Goal: Task Accomplishment & Management: Manage account settings

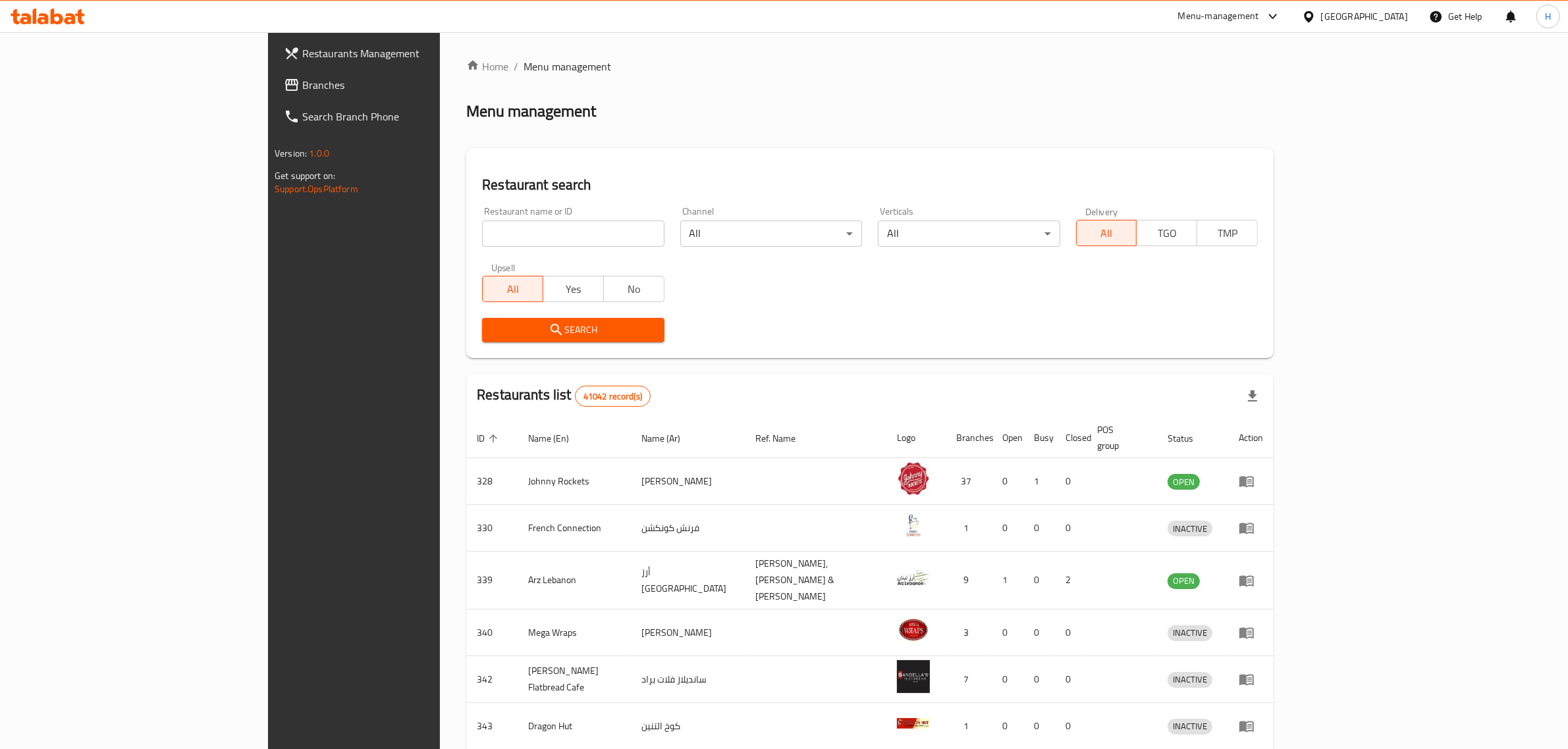
click at [302, 84] on span "Branches" at bounding box center [410, 85] width 217 height 16
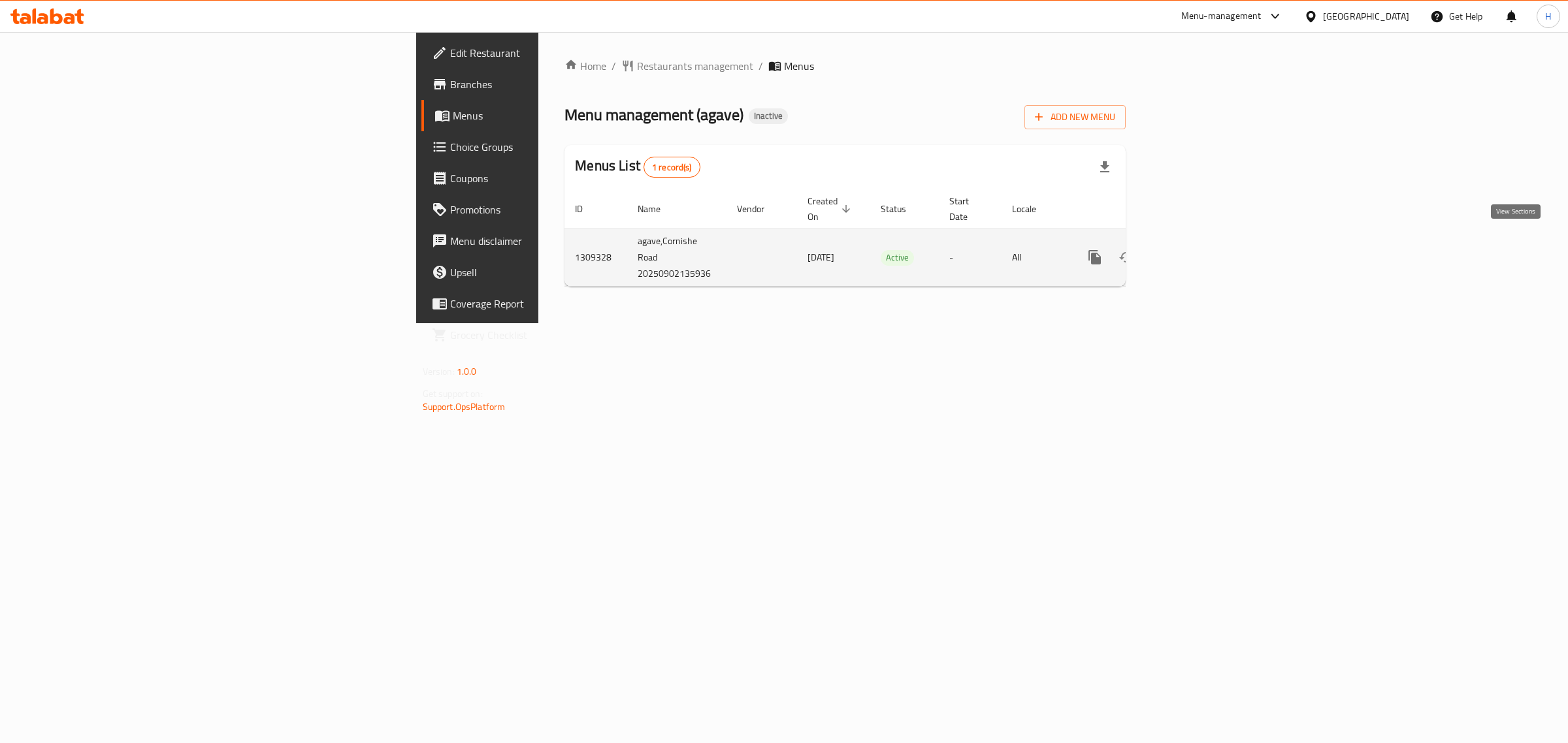
click at [1197, 249] on icon "enhanced table" at bounding box center [1189, 257] width 16 height 16
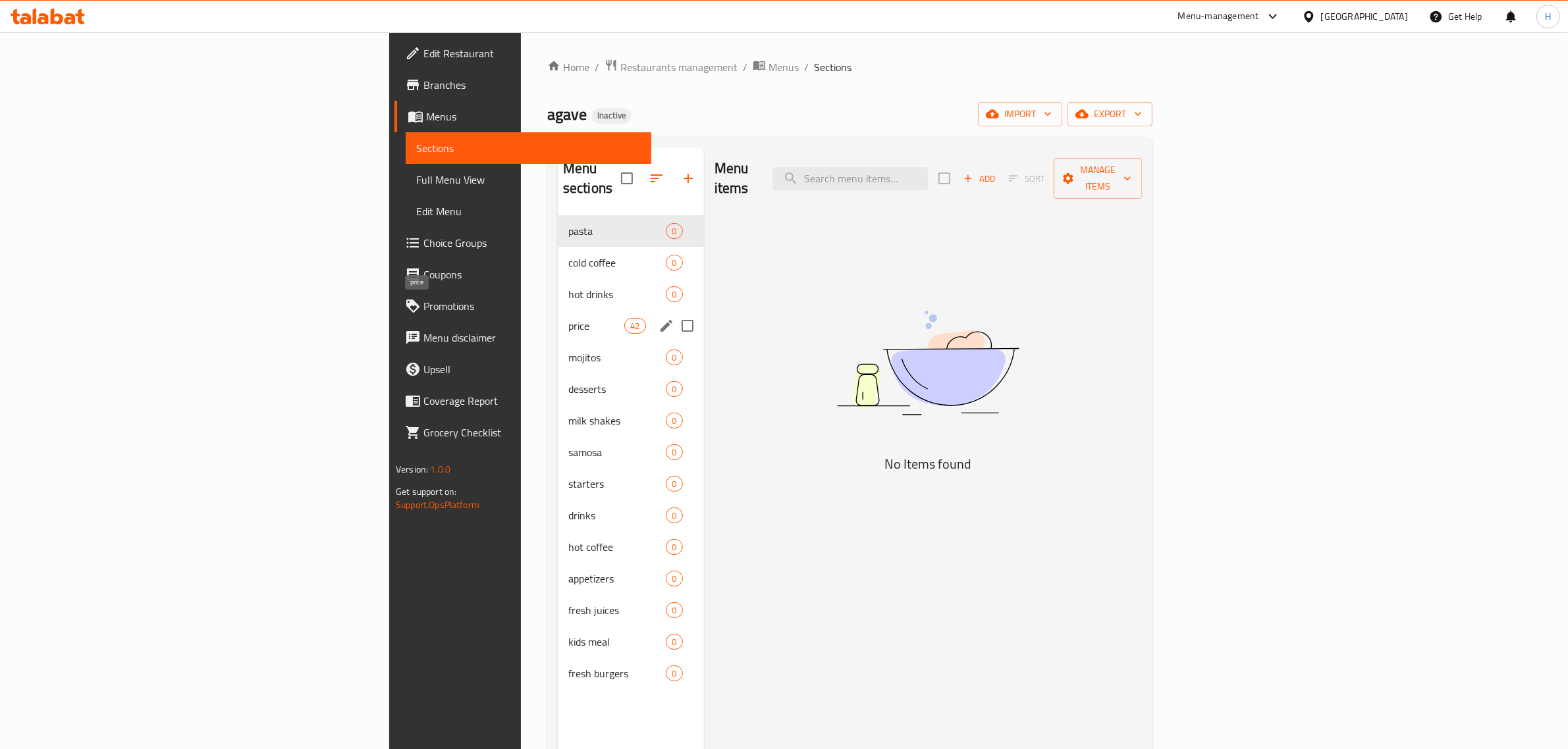
click at [569, 318] on span "price" at bounding box center [596, 326] width 56 height 16
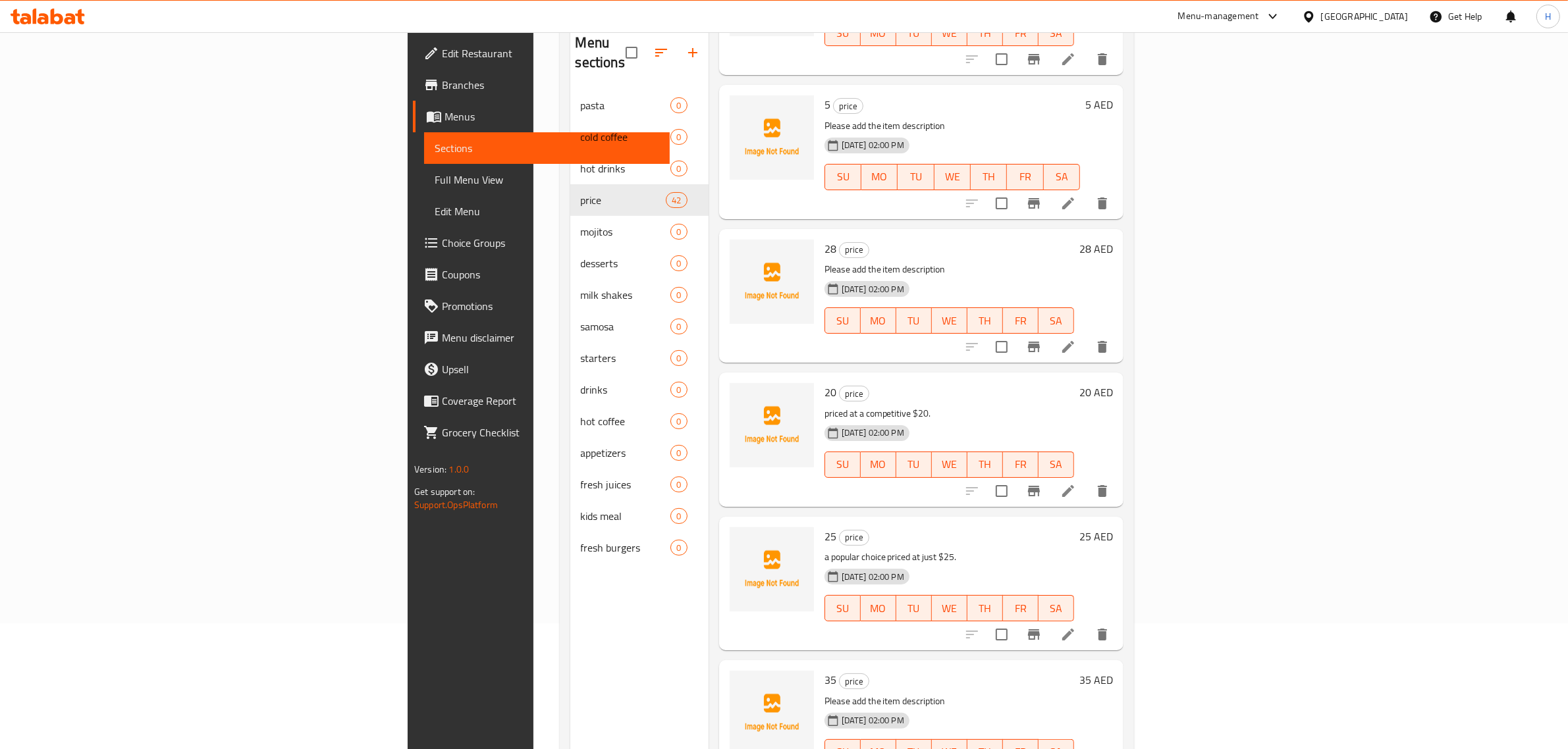
scroll to position [185, 0]
